Goal: Answer question/provide support: Share knowledge or assist other users

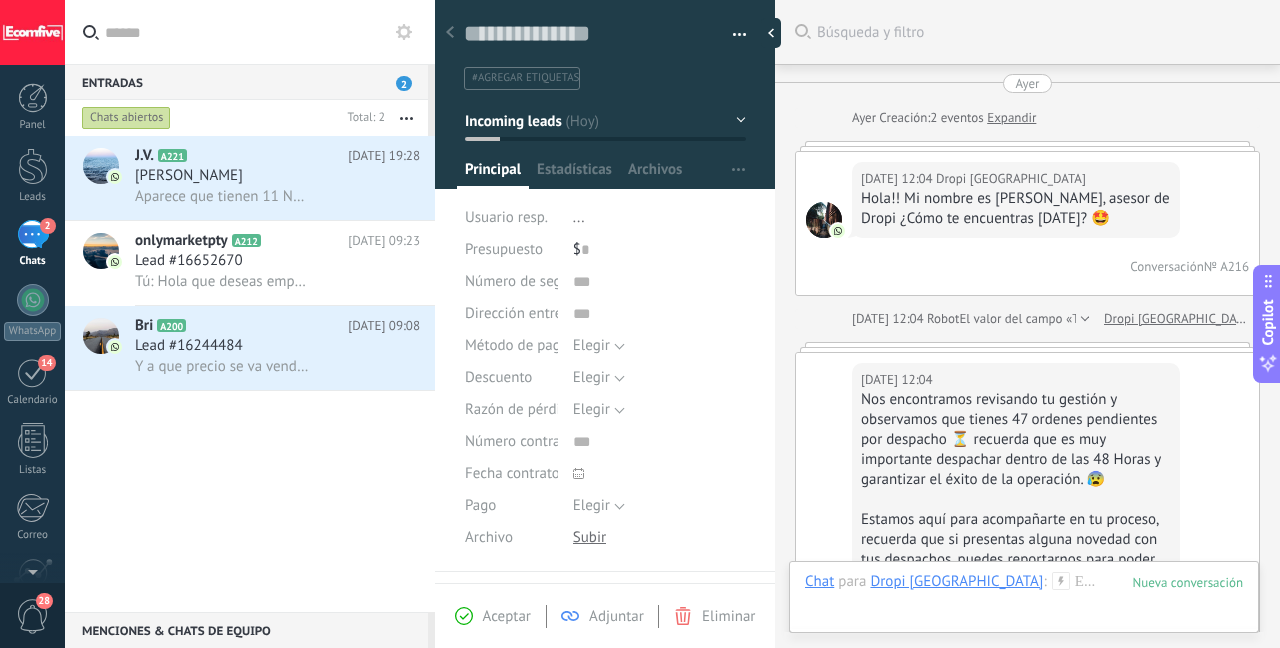
click at [228, 198] on span "Aparece que tienen 11 NAD en dropi" at bounding box center [222, 196] width 175 height 19
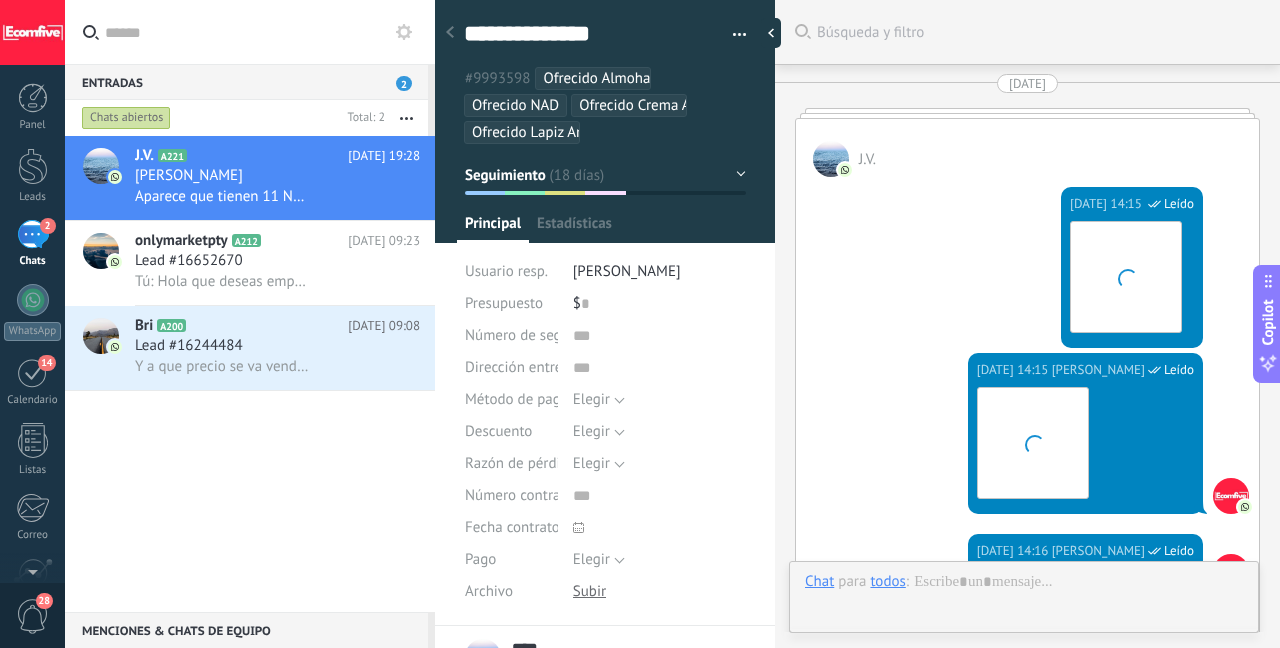
type textarea "***"
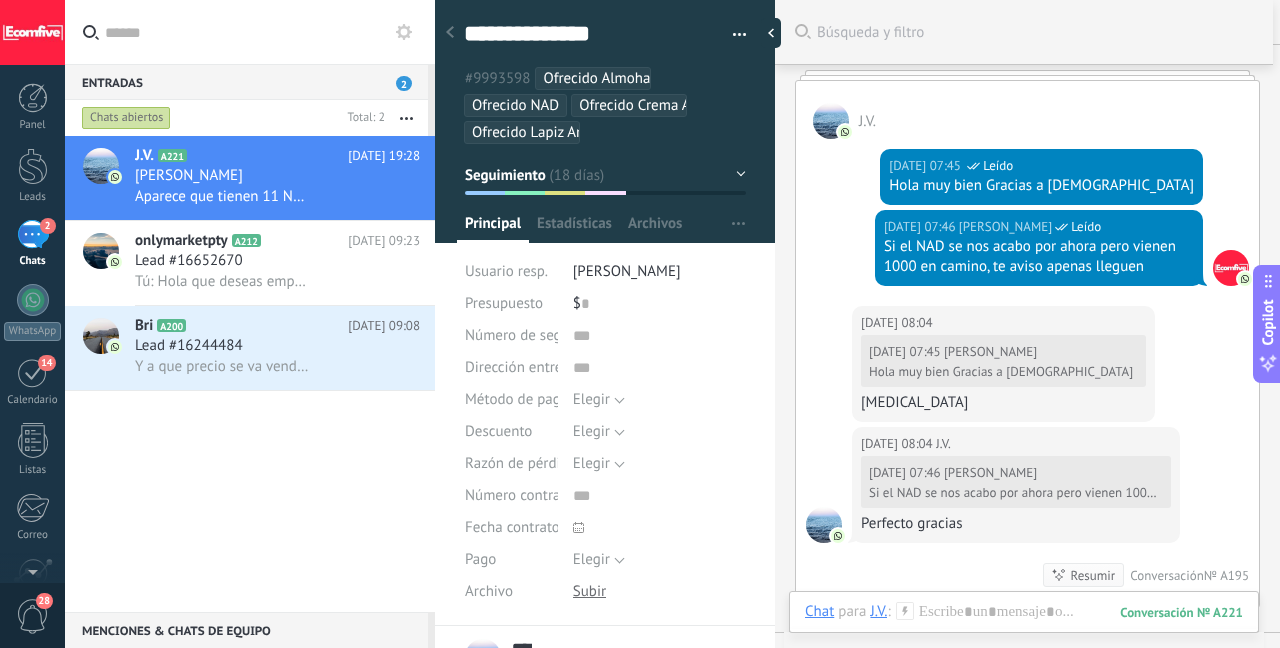
scroll to position [4790, 0]
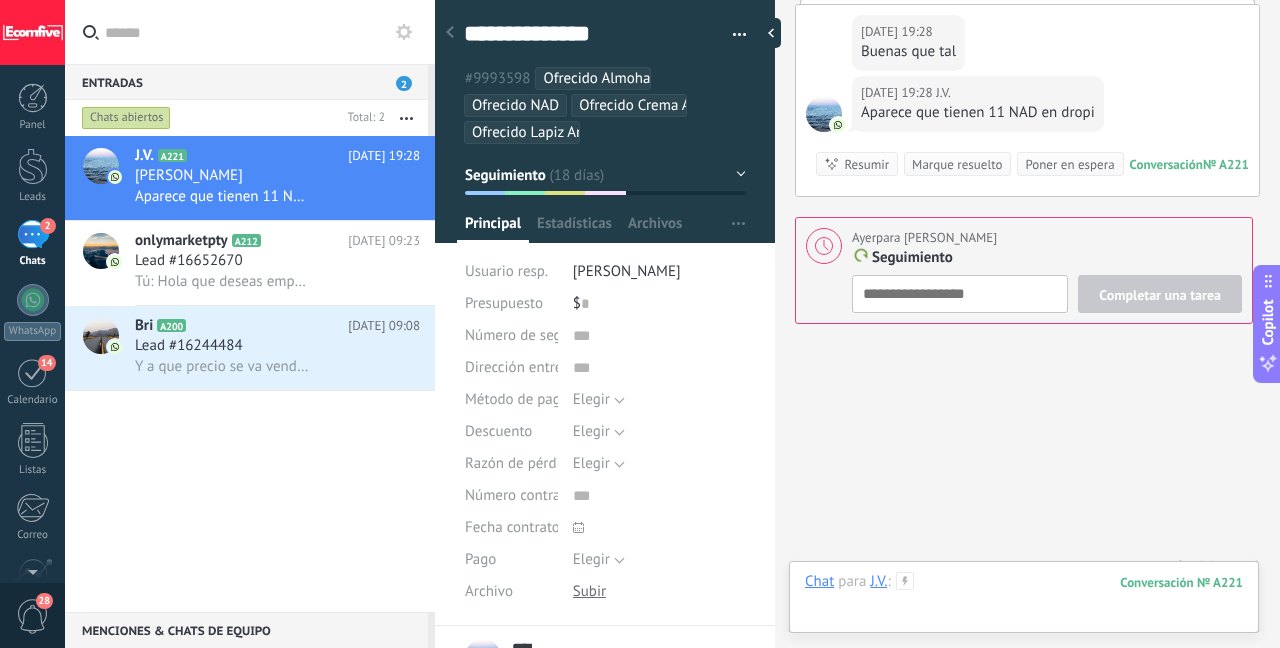
click at [978, 585] on div at bounding box center [1024, 602] width 438 height 60
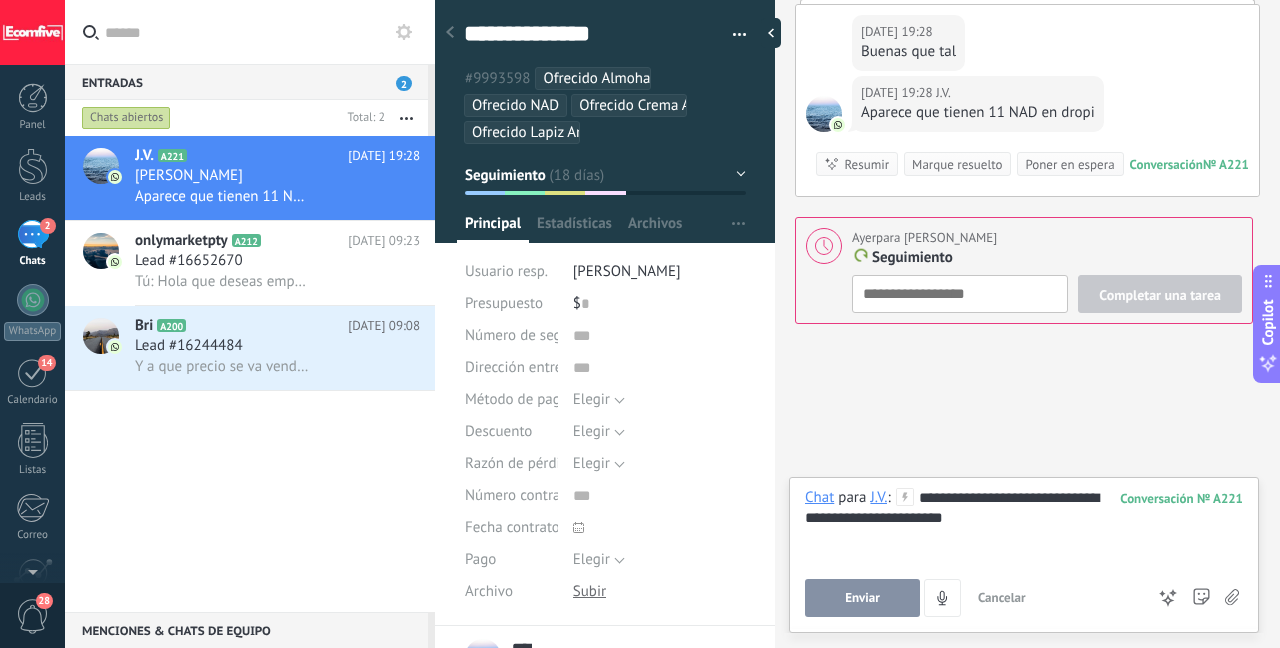
click at [890, 611] on button "Enviar" at bounding box center [862, 598] width 115 height 38
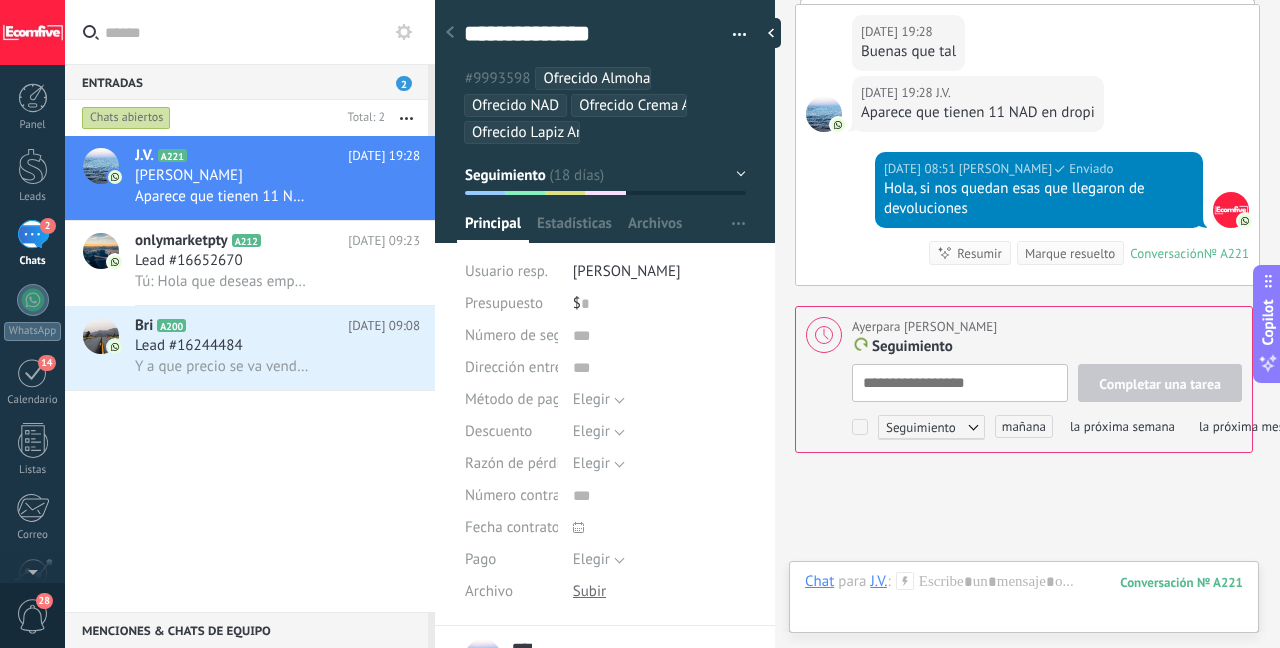
scroll to position [20, 0]
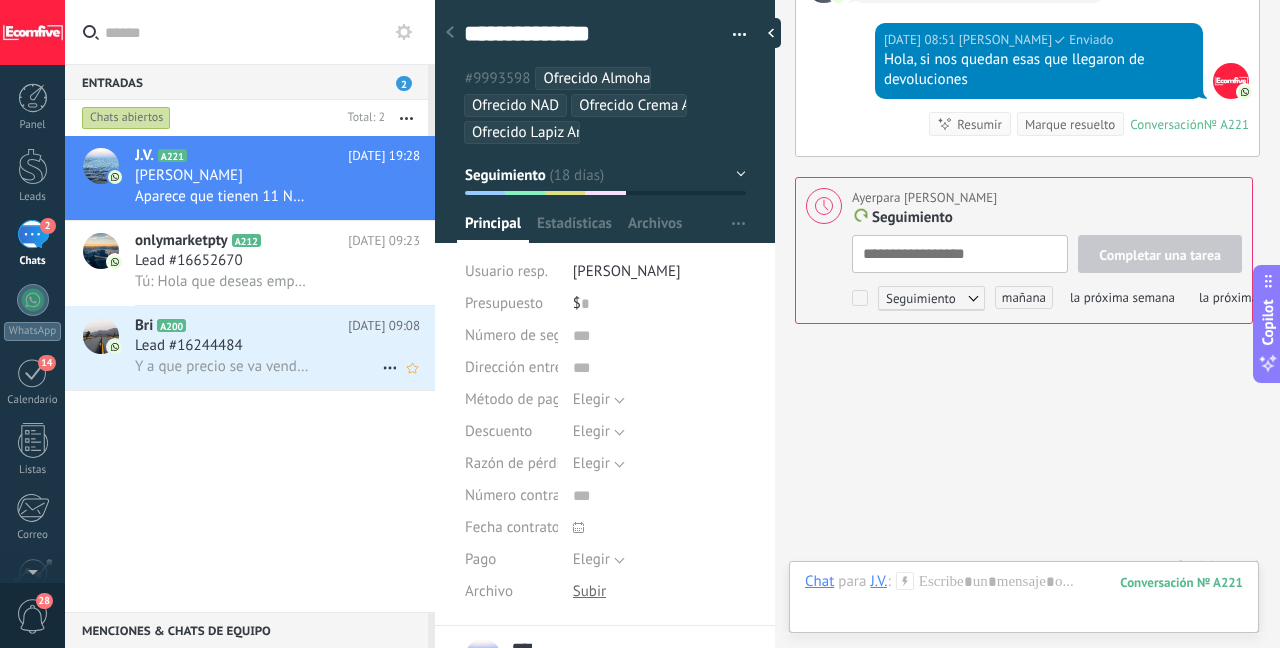
click at [230, 363] on span "Y a que precio se va vender por dropi" at bounding box center [222, 366] width 175 height 19
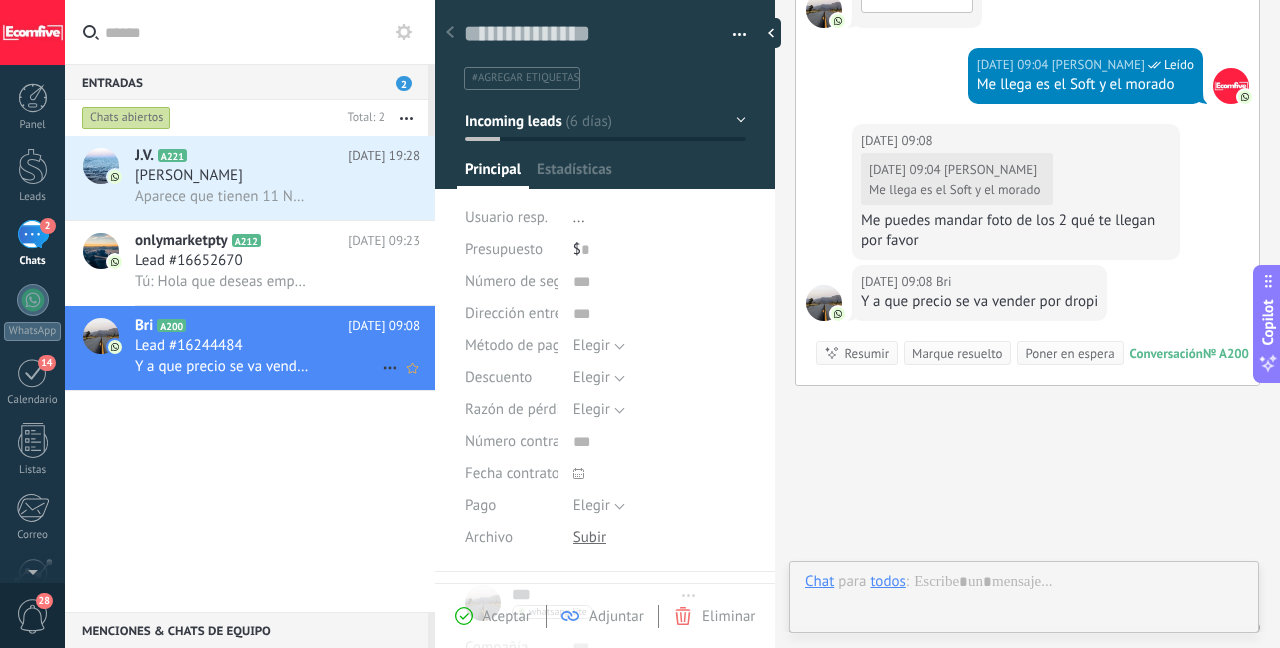
scroll to position [30, 0]
click at [287, 263] on div "Lead #16652670" at bounding box center [277, 261] width 285 height 20
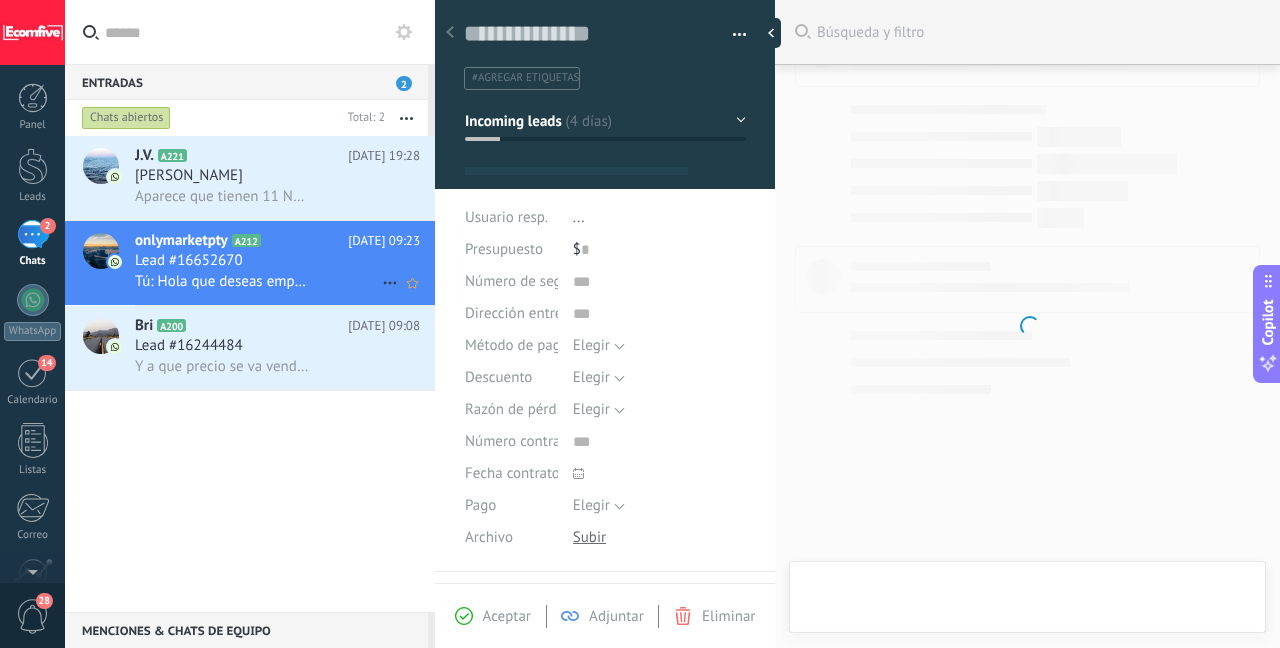
scroll to position [30, 0]
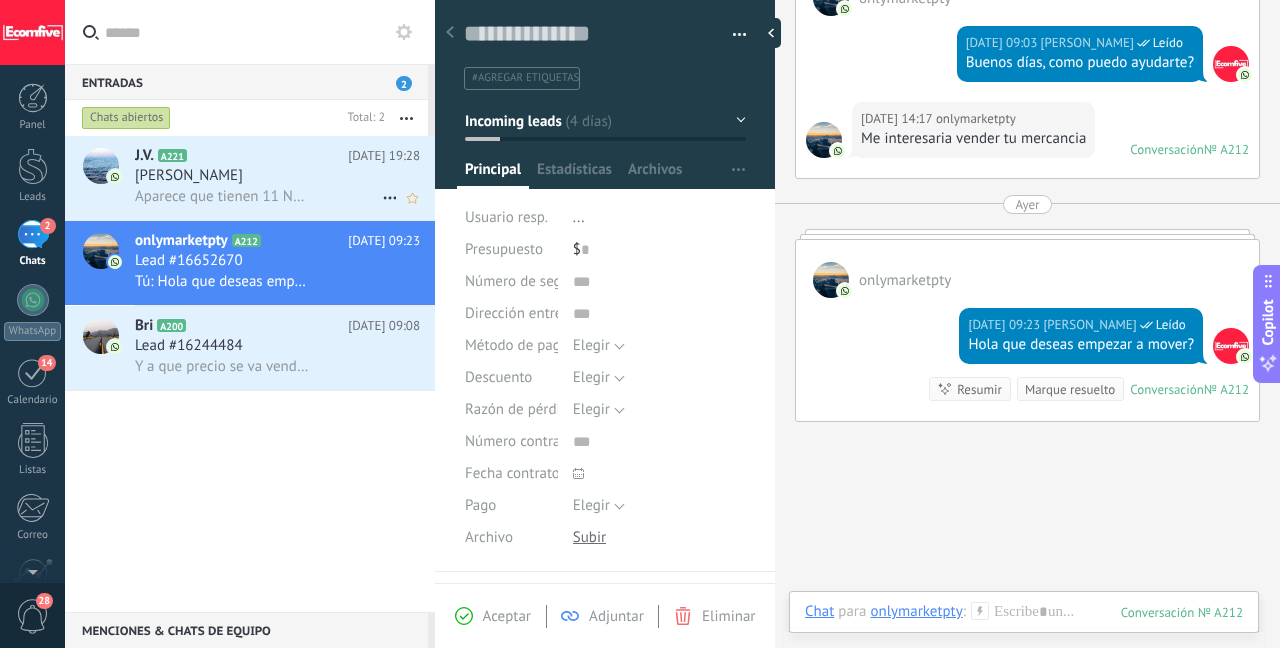
click at [283, 195] on span "Aparece que tienen 11 NAD en dropi" at bounding box center [222, 196] width 175 height 19
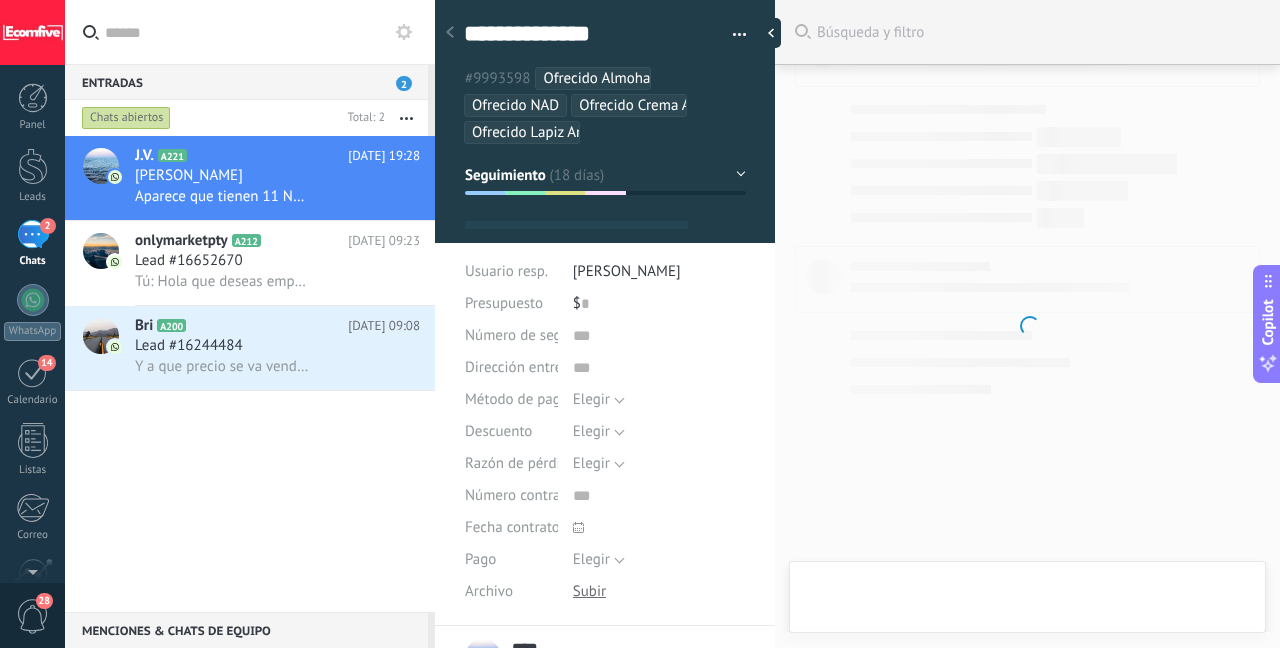
type textarea "***"
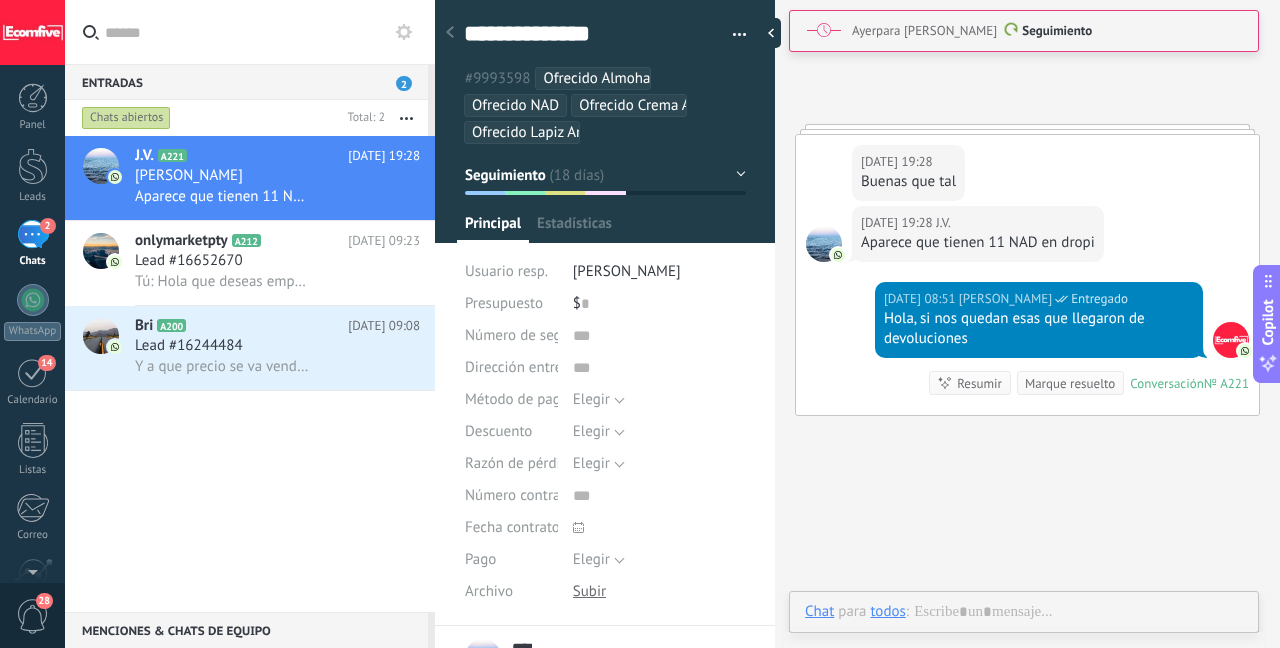
scroll to position [20, 0]
